Goal: Transaction & Acquisition: Purchase product/service

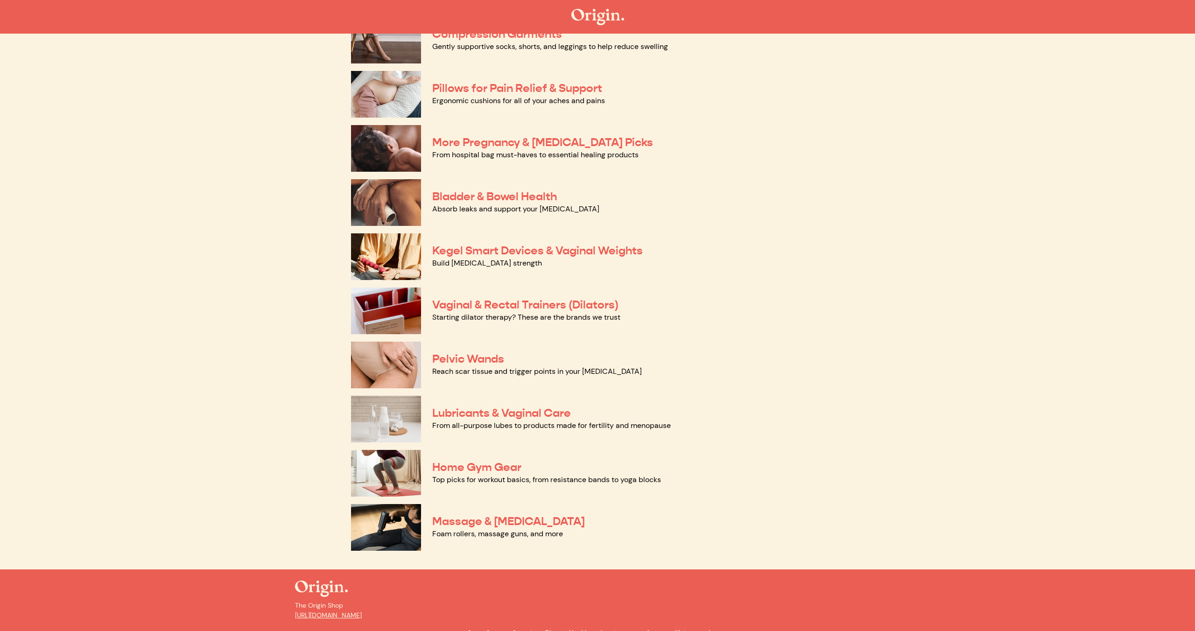
scroll to position [180, 0]
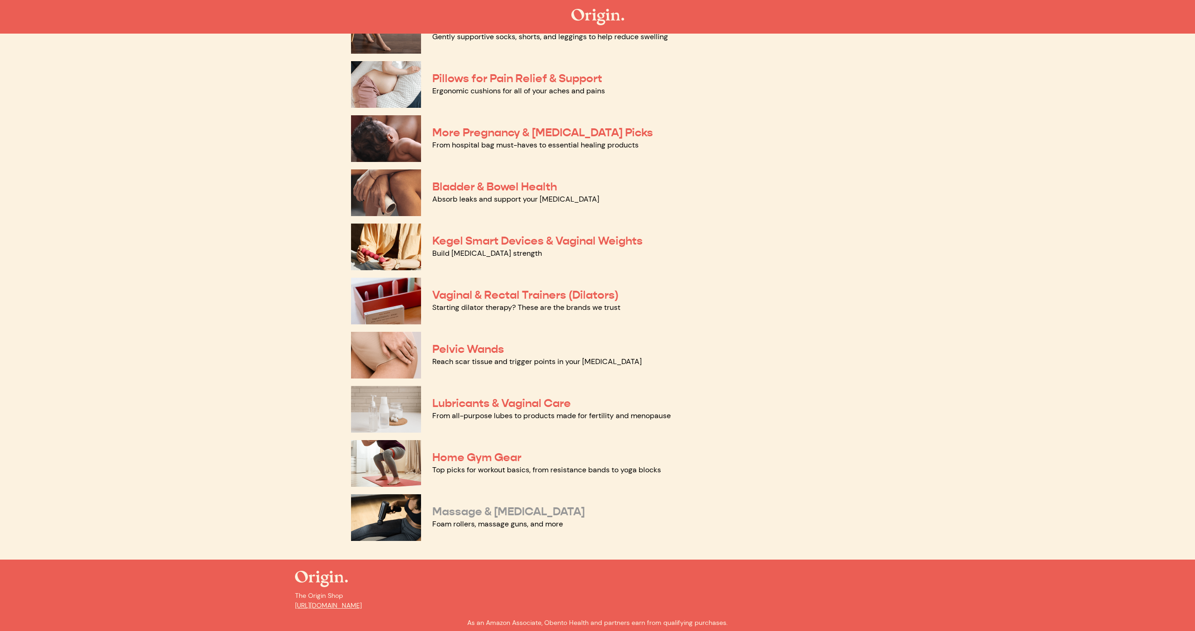
click at [547, 509] on link "Massage & [MEDICAL_DATA]" at bounding box center [508, 512] width 153 height 14
click at [466, 342] on div "Pelvic Wands Reach scar tissue and trigger points in your pelvic floor" at bounding box center [597, 355] width 493 height 54
click at [493, 349] on link "Pelvic Wands" at bounding box center [468, 349] width 72 height 14
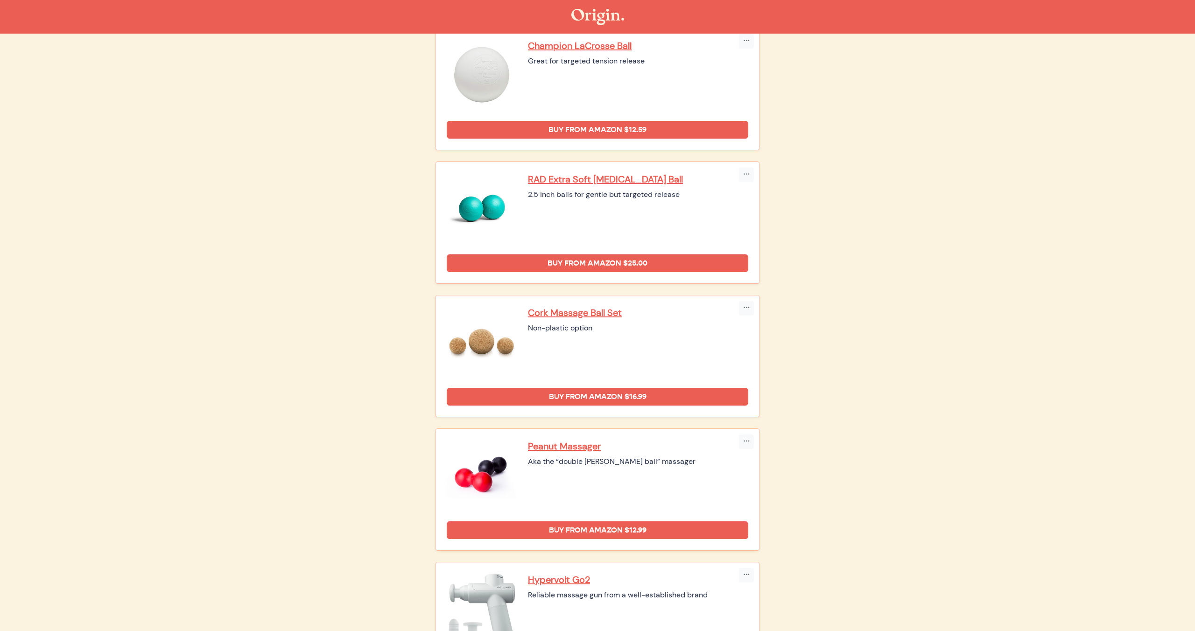
scroll to position [108, 0]
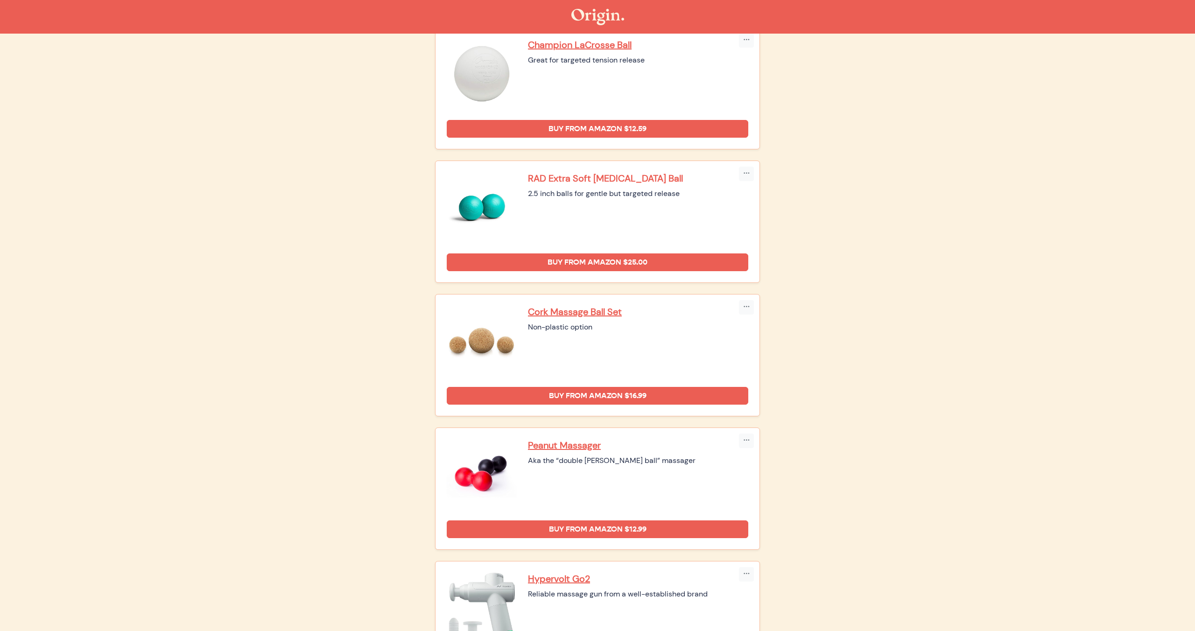
click at [583, 176] on p "RAD Extra Soft Myofascial Release Ball" at bounding box center [638, 178] width 220 height 12
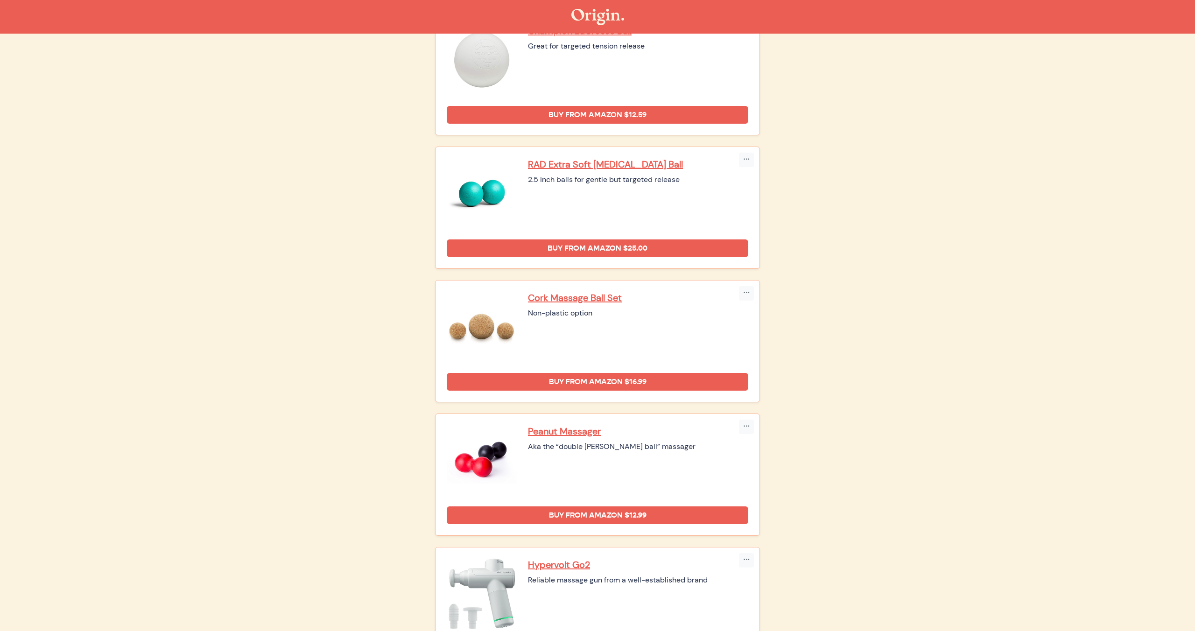
scroll to position [0, 0]
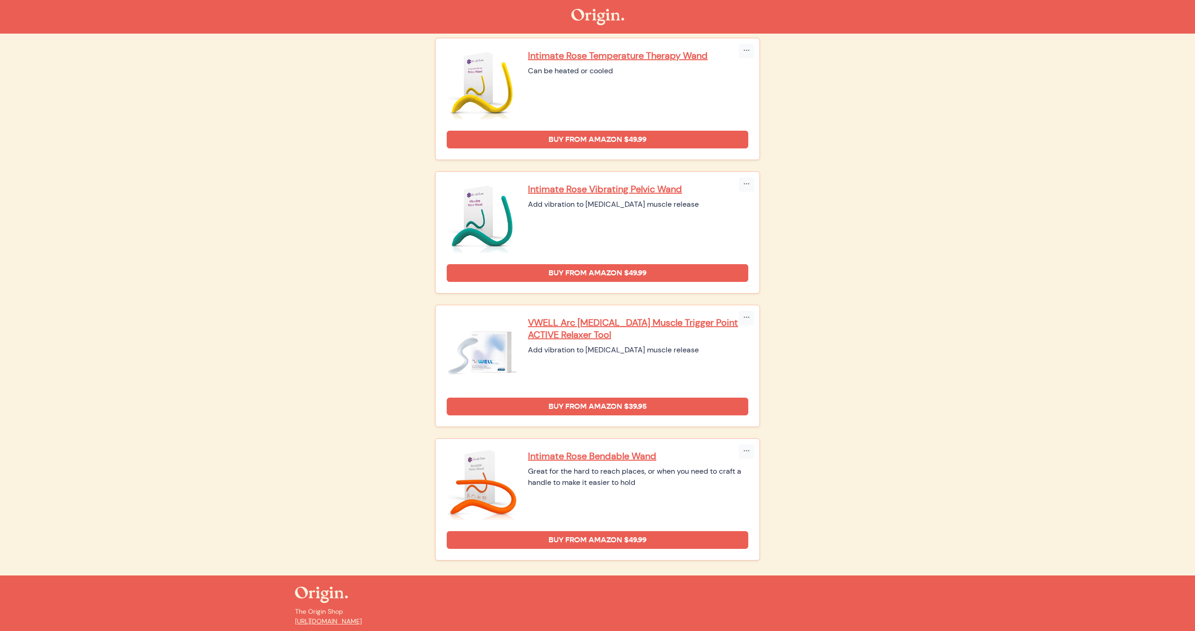
scroll to position [237, 0]
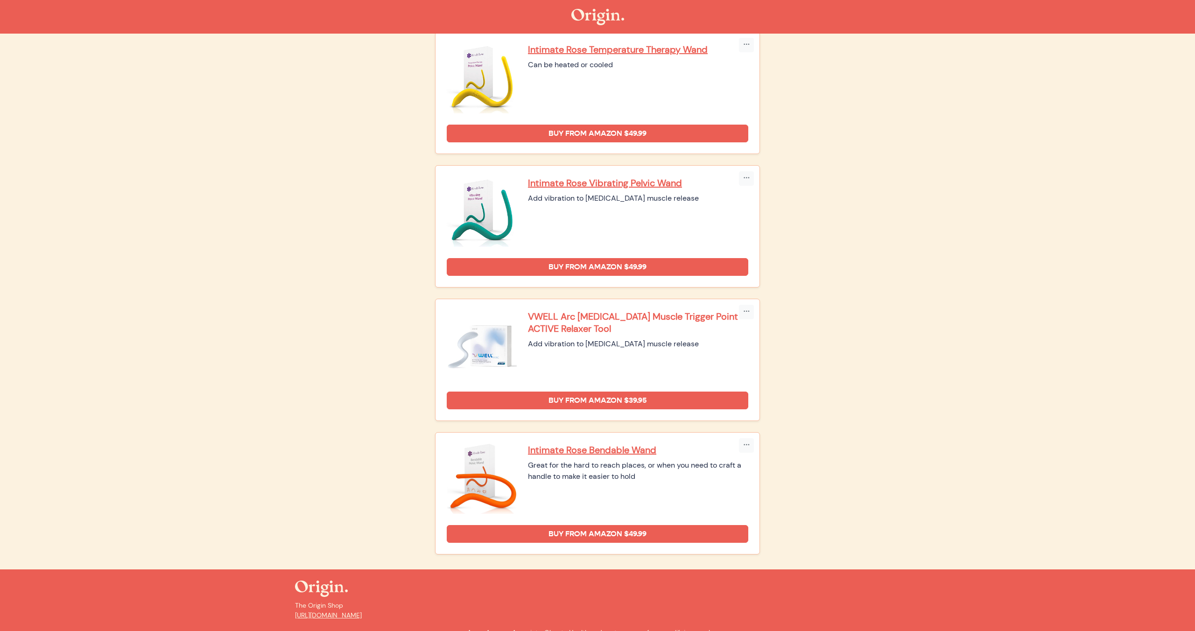
click at [631, 320] on p "VWELL Arc [MEDICAL_DATA] Muscle Trigger Point ACTIVE Relaxer Tool" at bounding box center [638, 322] width 220 height 24
